Goal: Check status: Check status

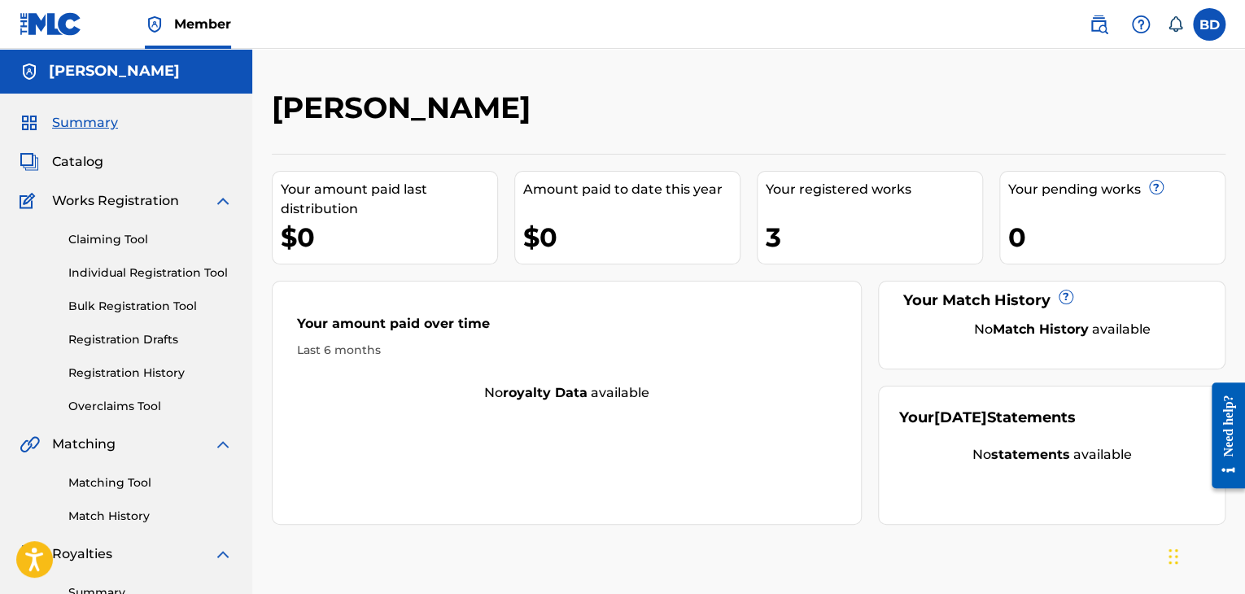
click at [177, 378] on link "Registration History" at bounding box center [150, 373] width 164 height 17
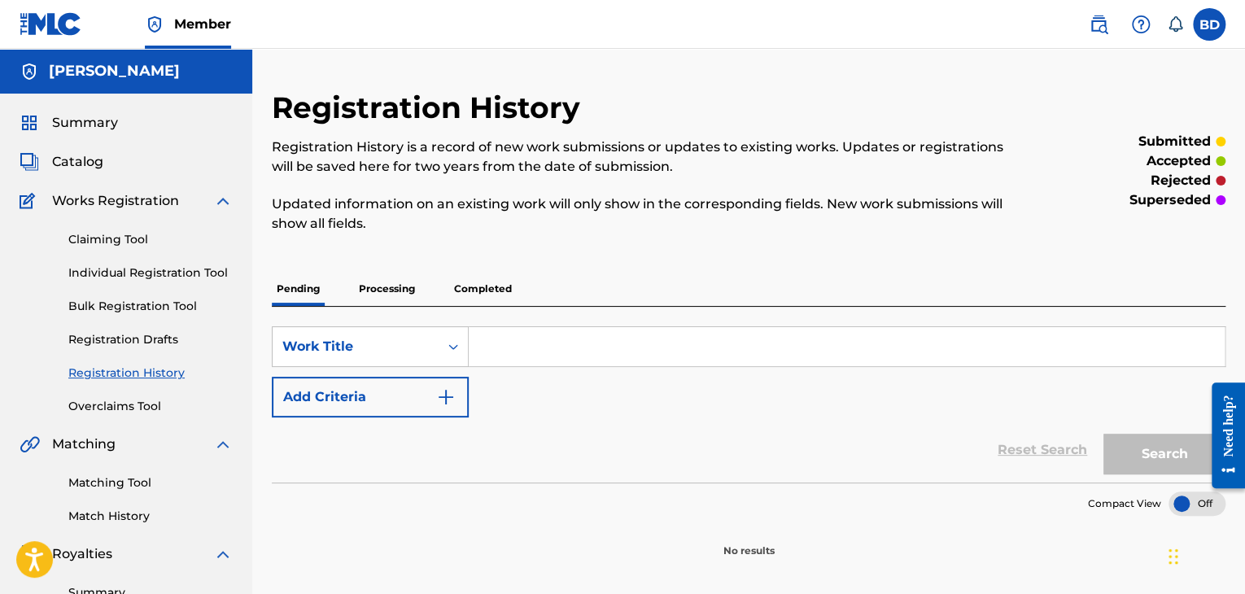
click at [371, 285] on p "Processing" at bounding box center [387, 289] width 66 height 34
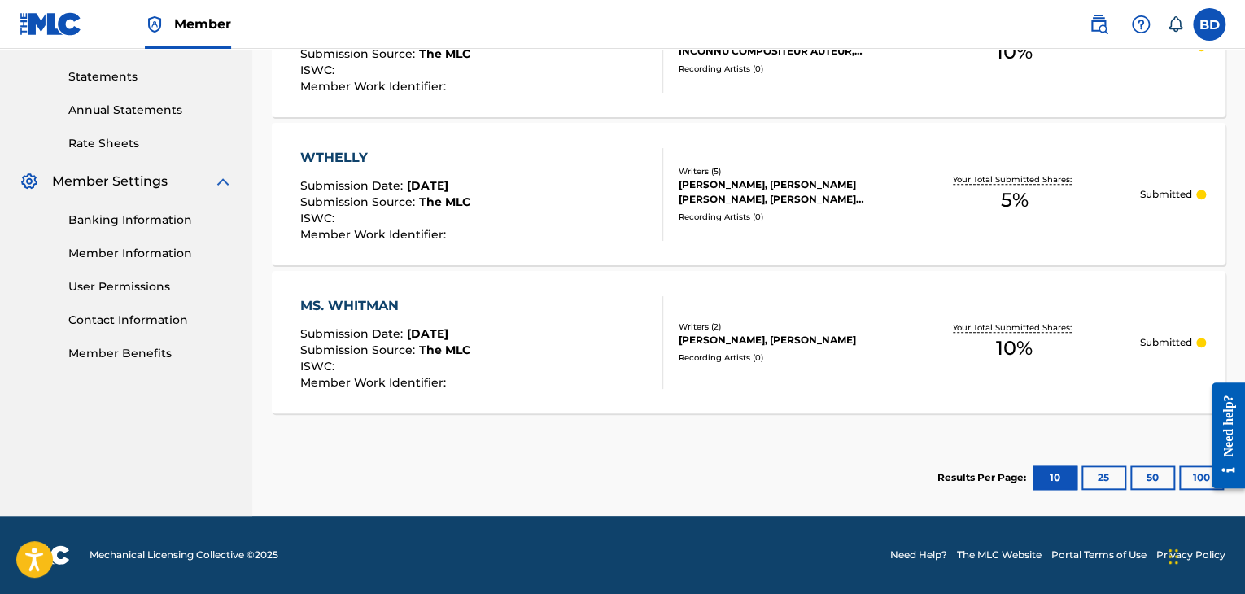
scroll to position [61, 0]
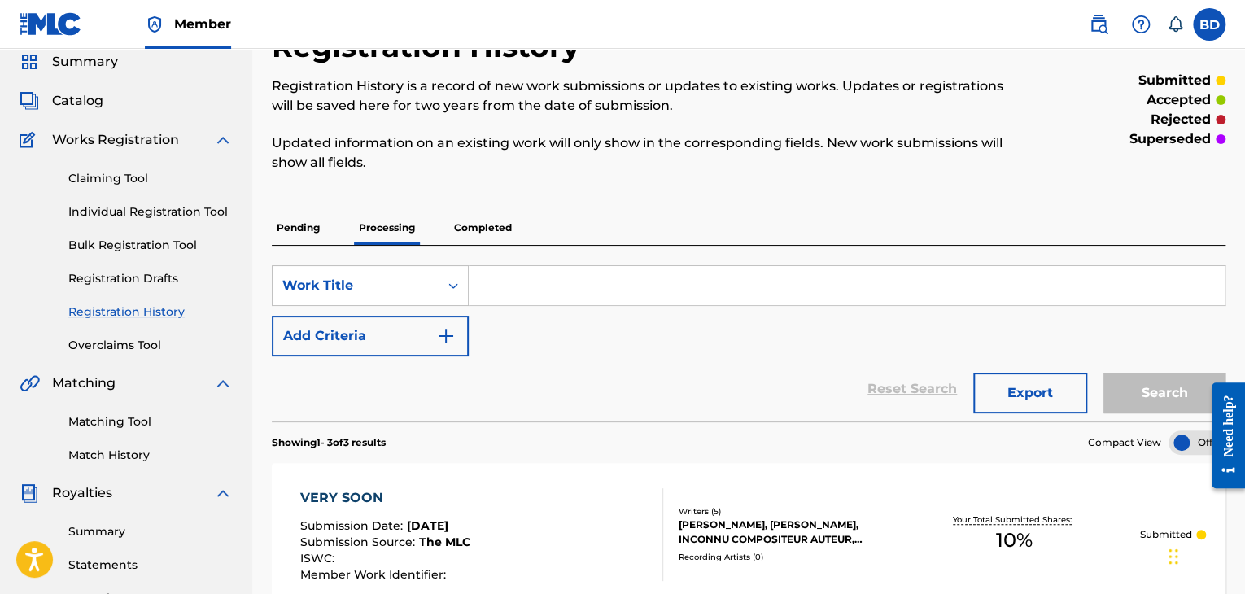
click at [585, 356] on form "SearchWithCriteriad234cafe-ce88-407b-85f0-082aab132ee7 Work Title Add Criteria …" at bounding box center [749, 343] width 954 height 156
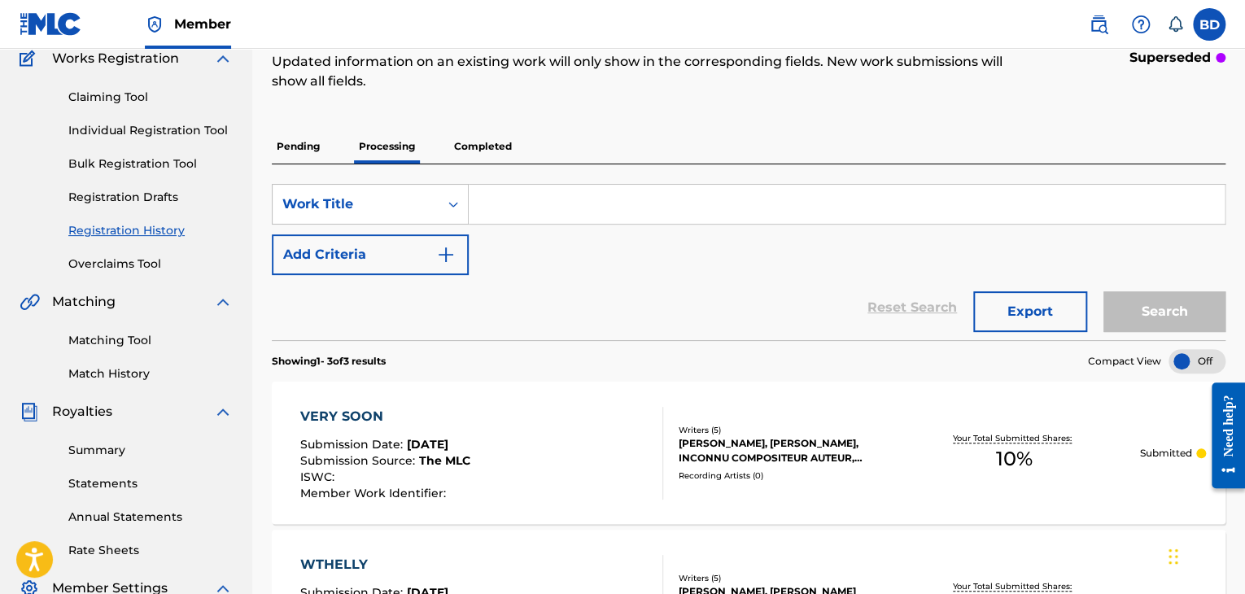
scroll to position [0, 0]
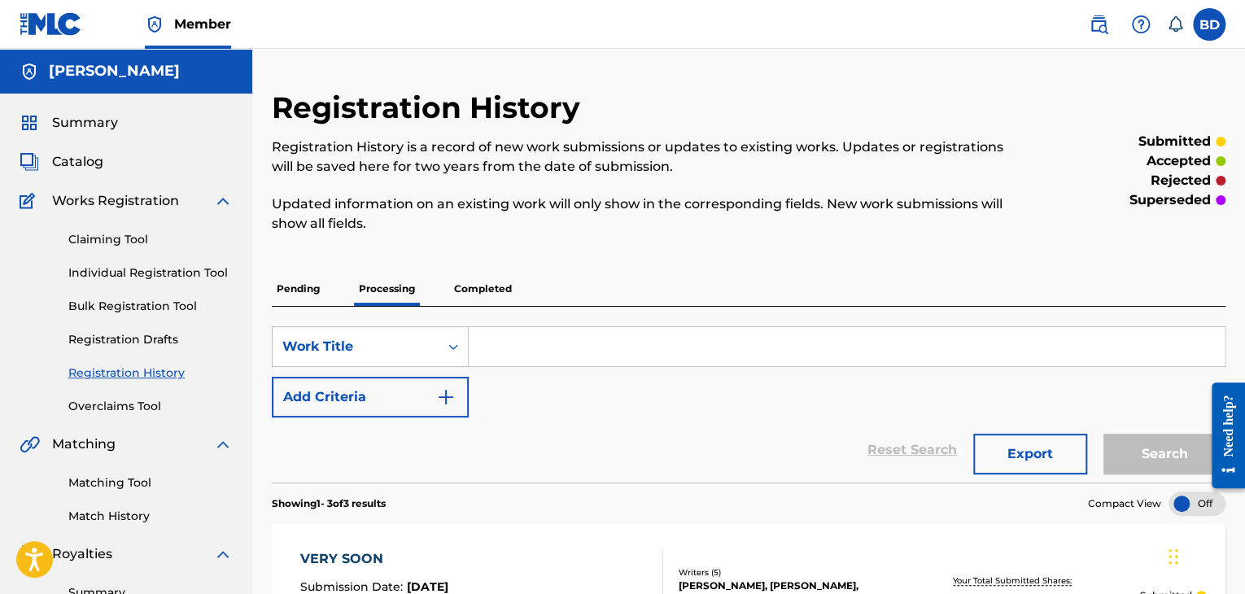
click at [81, 157] on span "Catalog" at bounding box center [77, 162] width 51 height 20
